Goal: Task Accomplishment & Management: Use online tool/utility

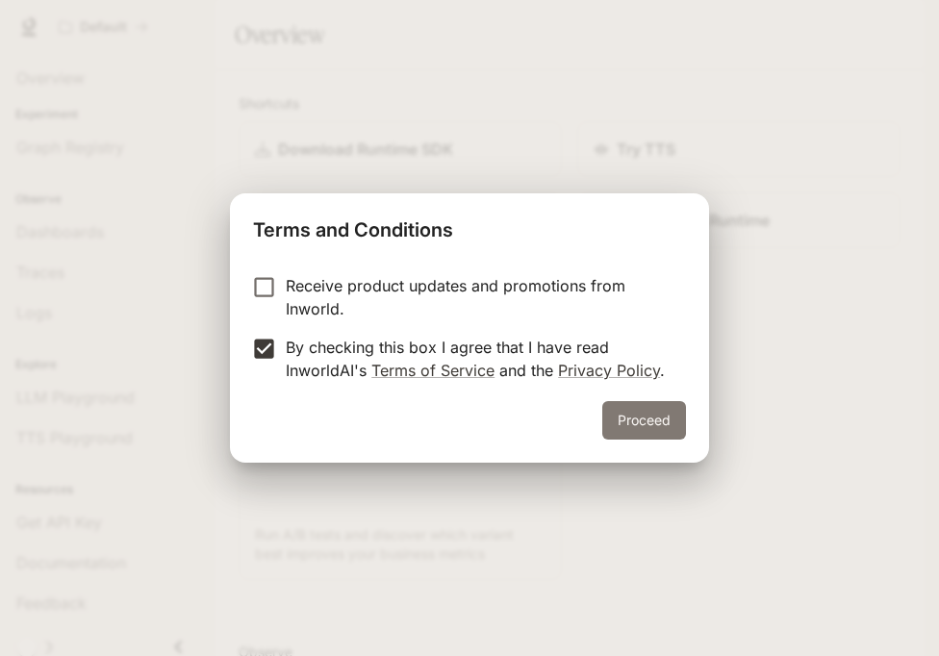
click at [672, 424] on button "Proceed" at bounding box center [644, 420] width 84 height 38
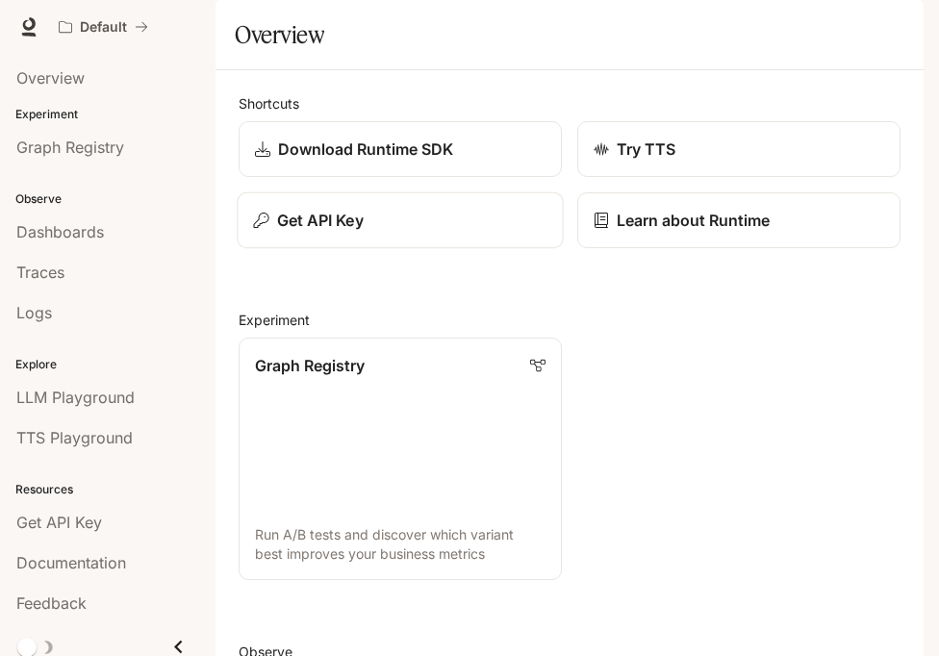
click at [463, 232] on div "Get API Key" at bounding box center [399, 220] width 293 height 23
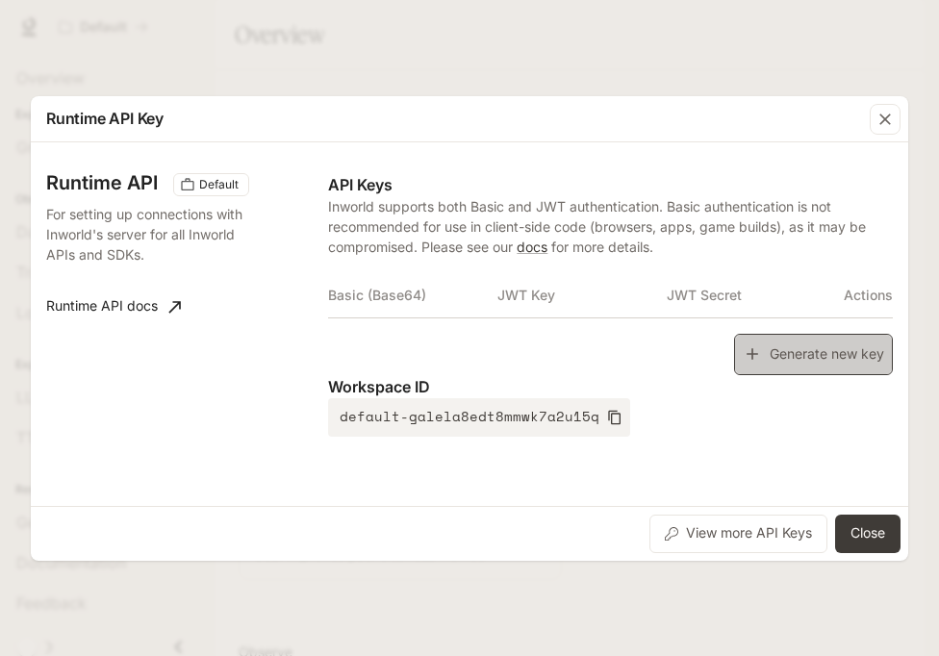
click at [759, 359] on icon "button" at bounding box center [751, 353] width 19 height 19
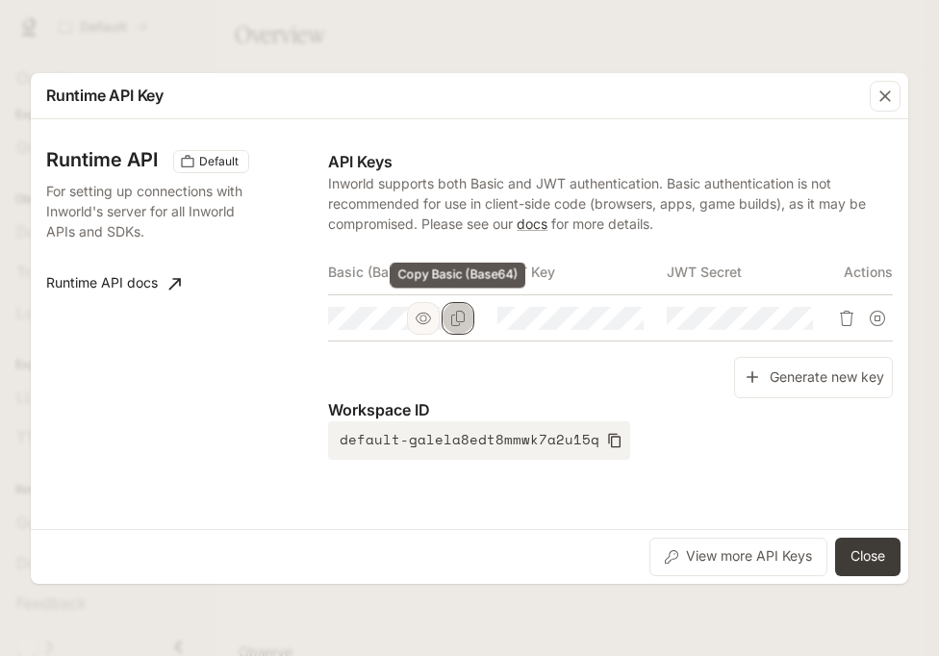
click at [453, 318] on icon "Copy Basic (Base64)" at bounding box center [457, 318] width 15 height 15
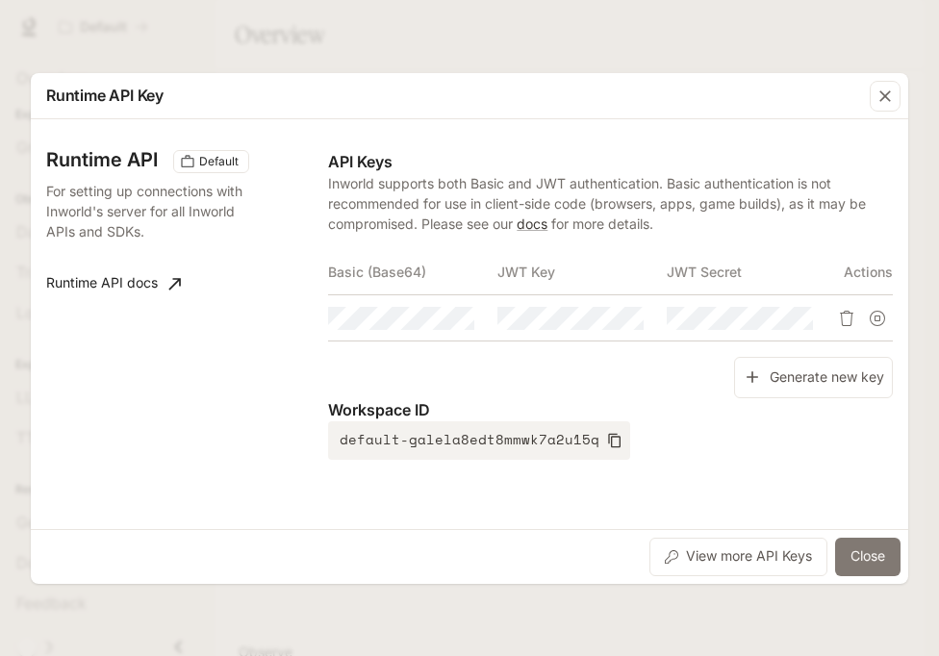
click at [880, 552] on button "Close" at bounding box center [867, 557] width 65 height 38
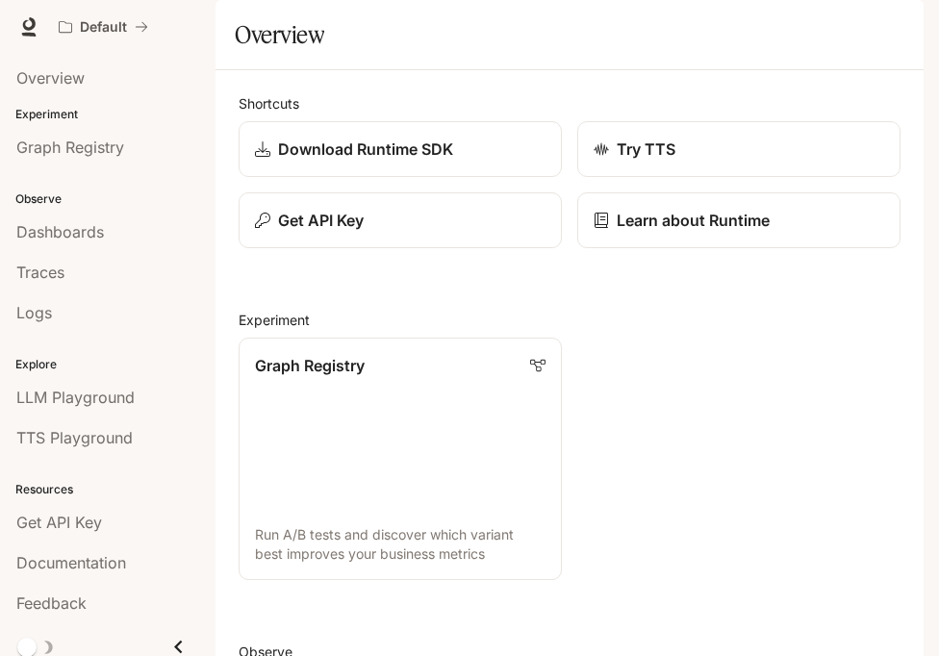
click at [888, 34] on div "button" at bounding box center [896, 26] width 27 height 27
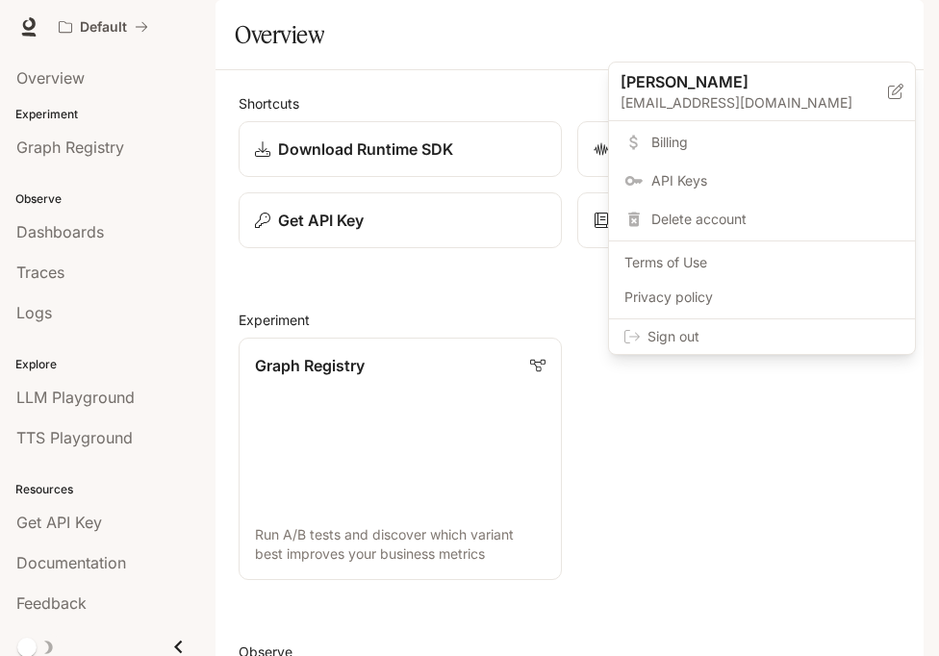
click at [796, 333] on span "Sign out" at bounding box center [773, 336] width 252 height 19
